Goal: Share content: Share content

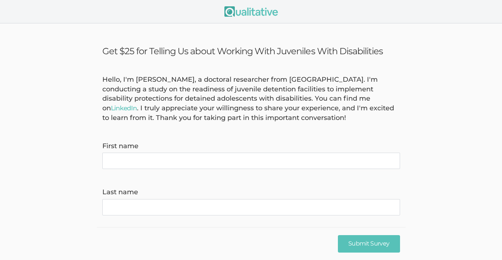
click at [234, 13] on img at bounding box center [251, 11] width 54 height 10
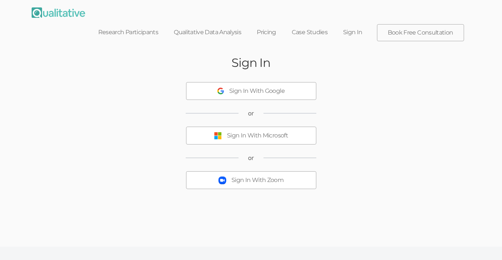
click at [242, 176] on div "Sign In With Zoom" at bounding box center [257, 180] width 52 height 9
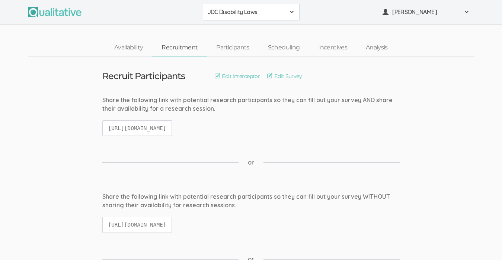
click at [172, 131] on code "https://qualitative.io/screener/68d71033241b1c3b04871b18" at bounding box center [137, 129] width 70 height 16
click at [131, 129] on code "https://qualitative.io/screener/68d71033241b1c3b04871b18" at bounding box center [137, 129] width 70 height 16
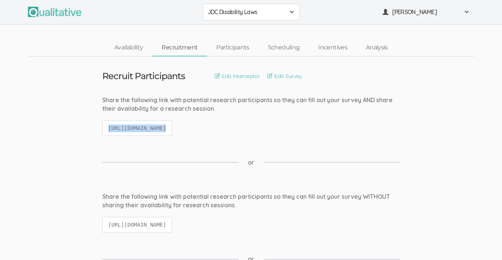
copy ui-view "https://qualitative.io/screener/68d71033241b1c3b04871b18"
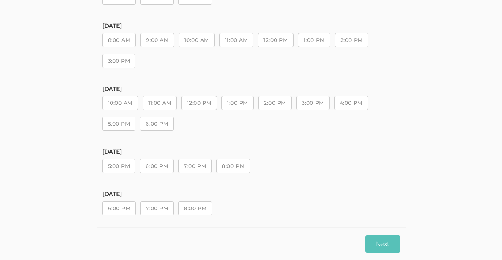
scroll to position [148, 0]
